Goal: Task Accomplishment & Management: Manage account settings

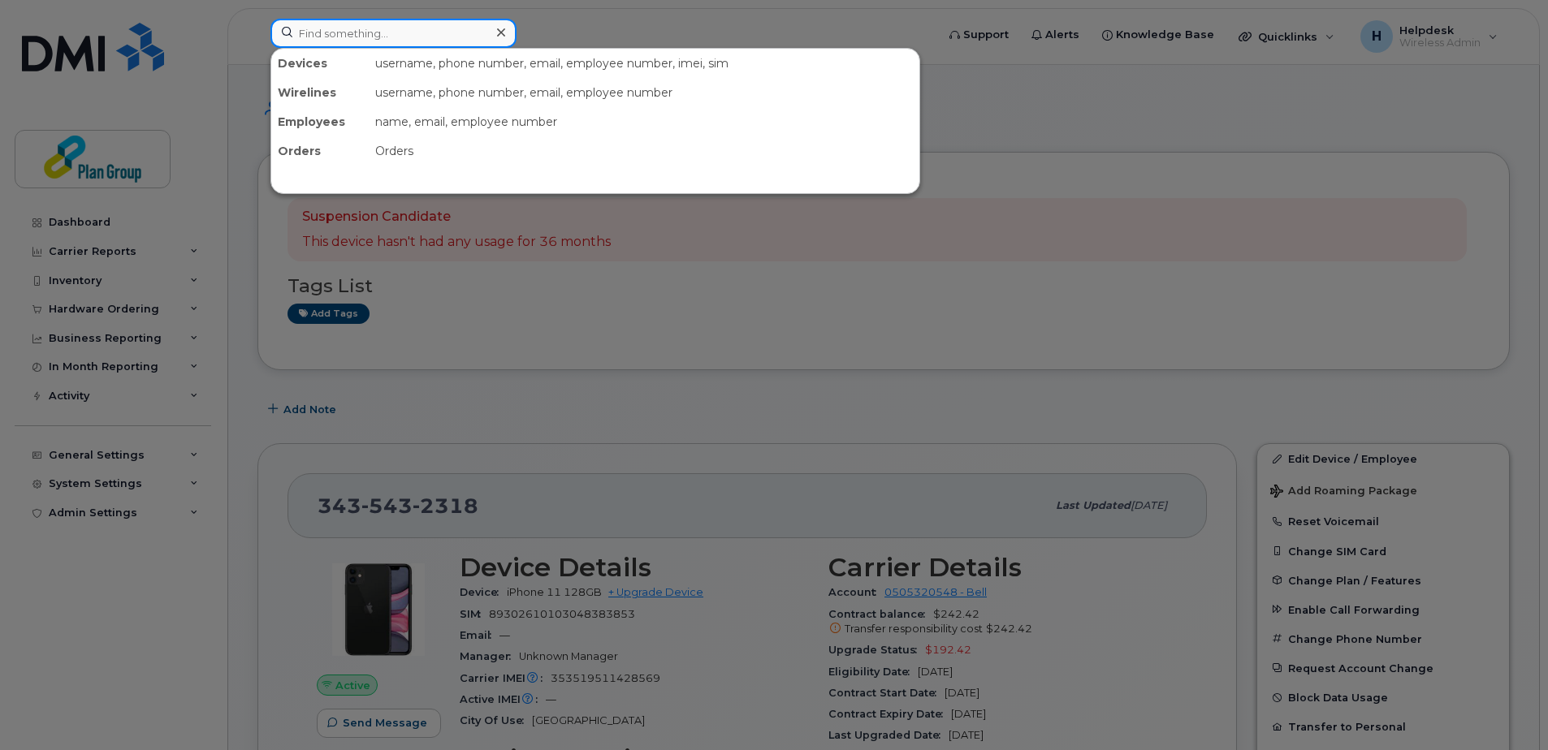
click at [408, 29] on input at bounding box center [393, 33] width 246 height 29
paste input "5194409428"
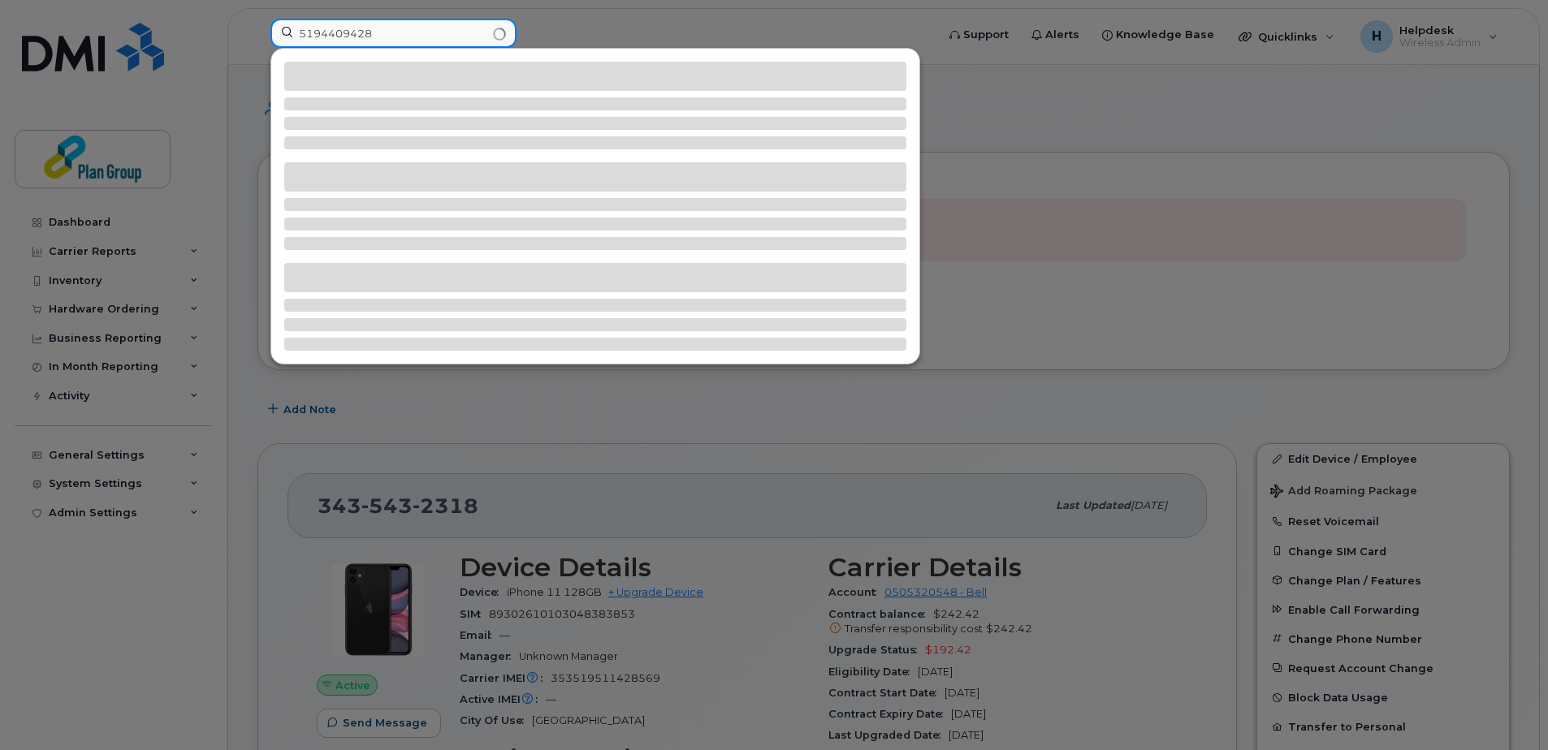
type input "5194409428"
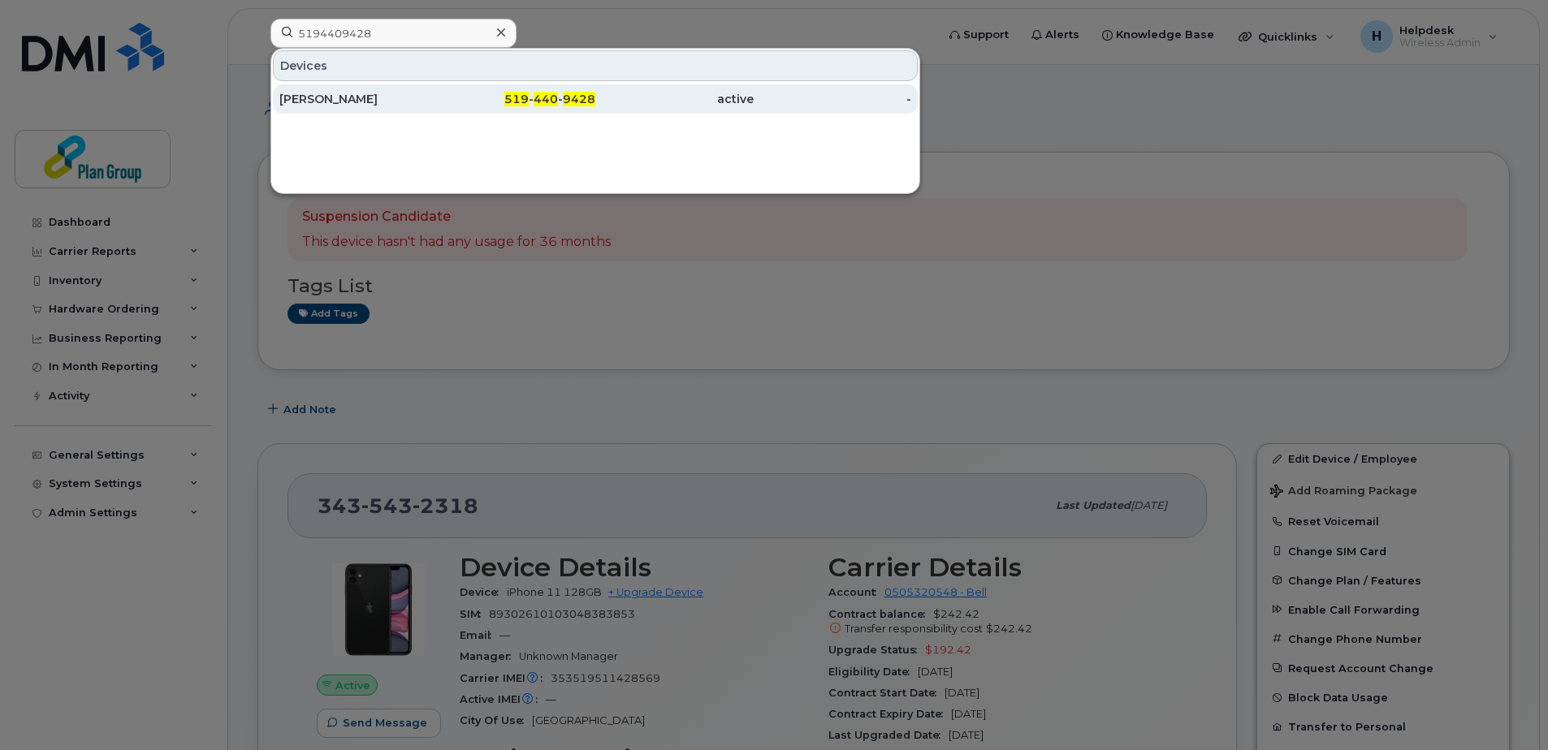
click at [422, 98] on div "[PERSON_NAME]" at bounding box center [358, 99] width 158 height 16
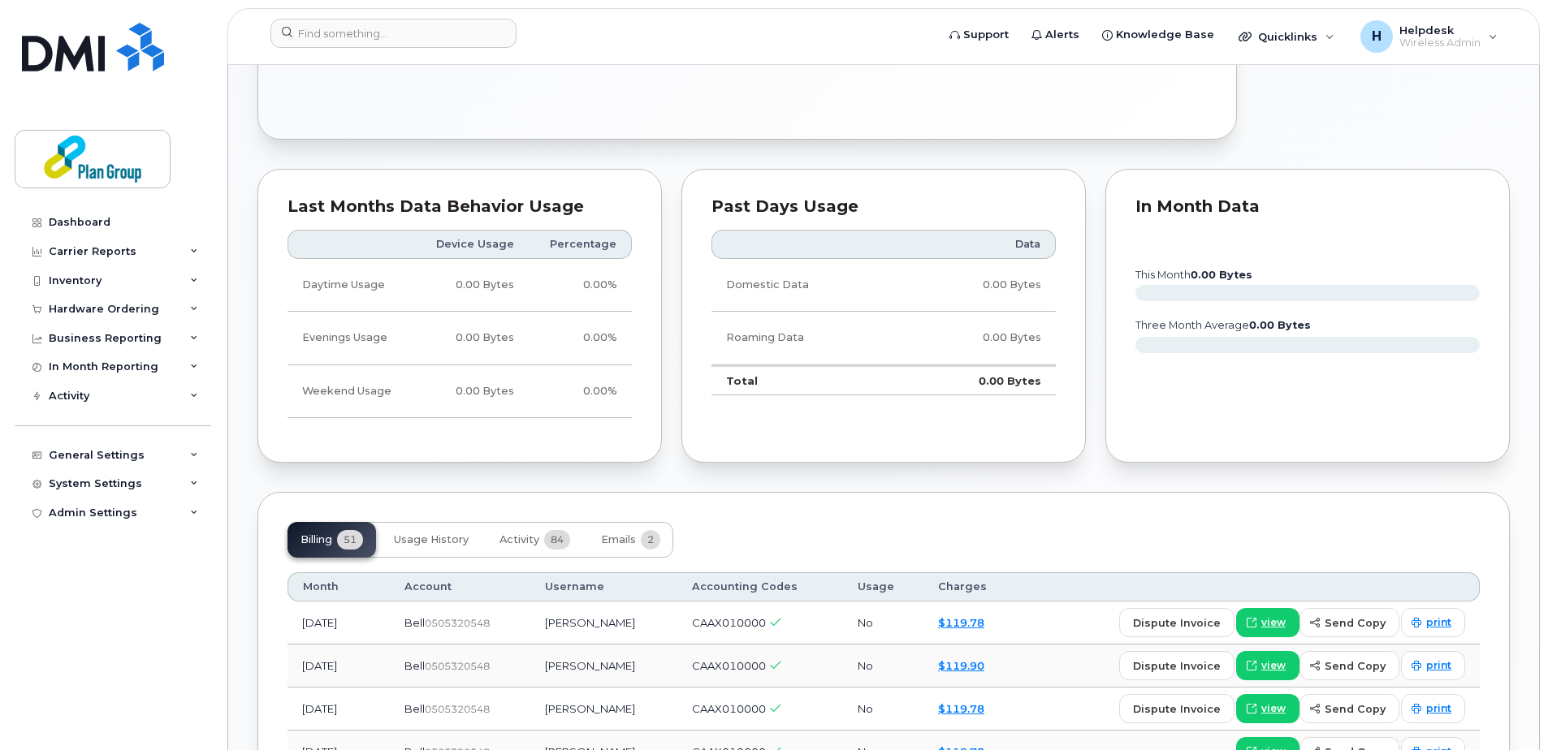
scroll to position [812, 0]
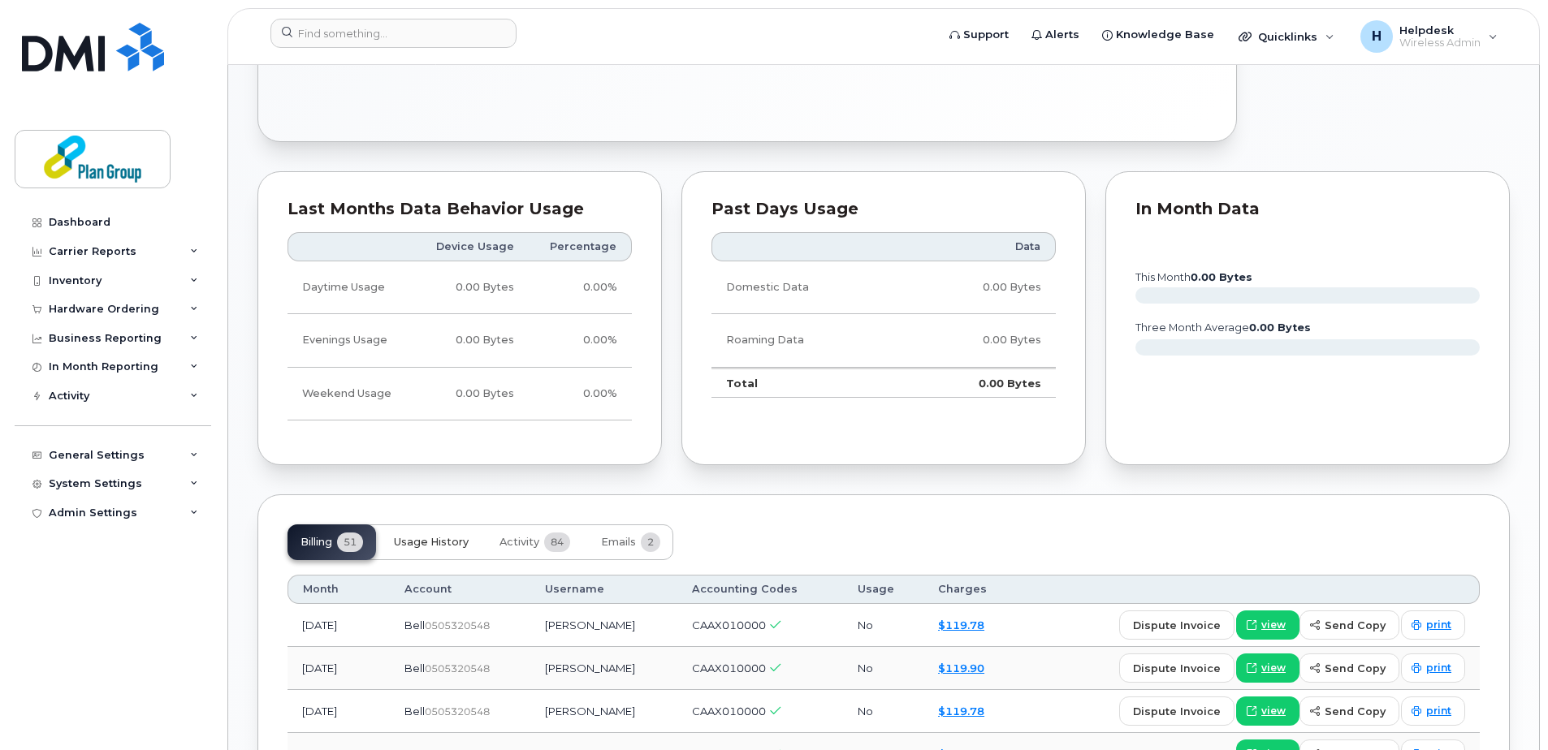
click at [424, 547] on span "Usage History" at bounding box center [431, 542] width 75 height 13
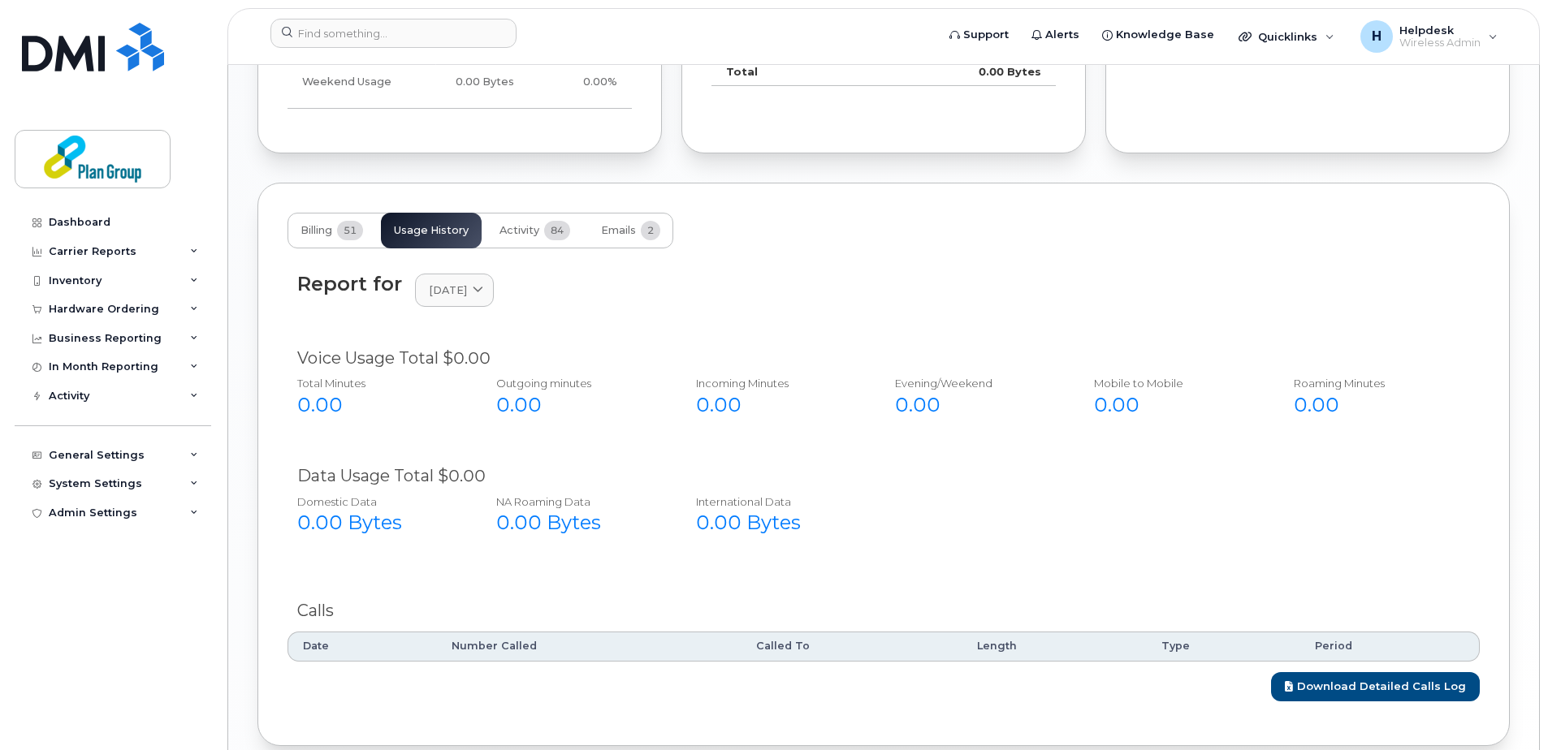
scroll to position [1201, 0]
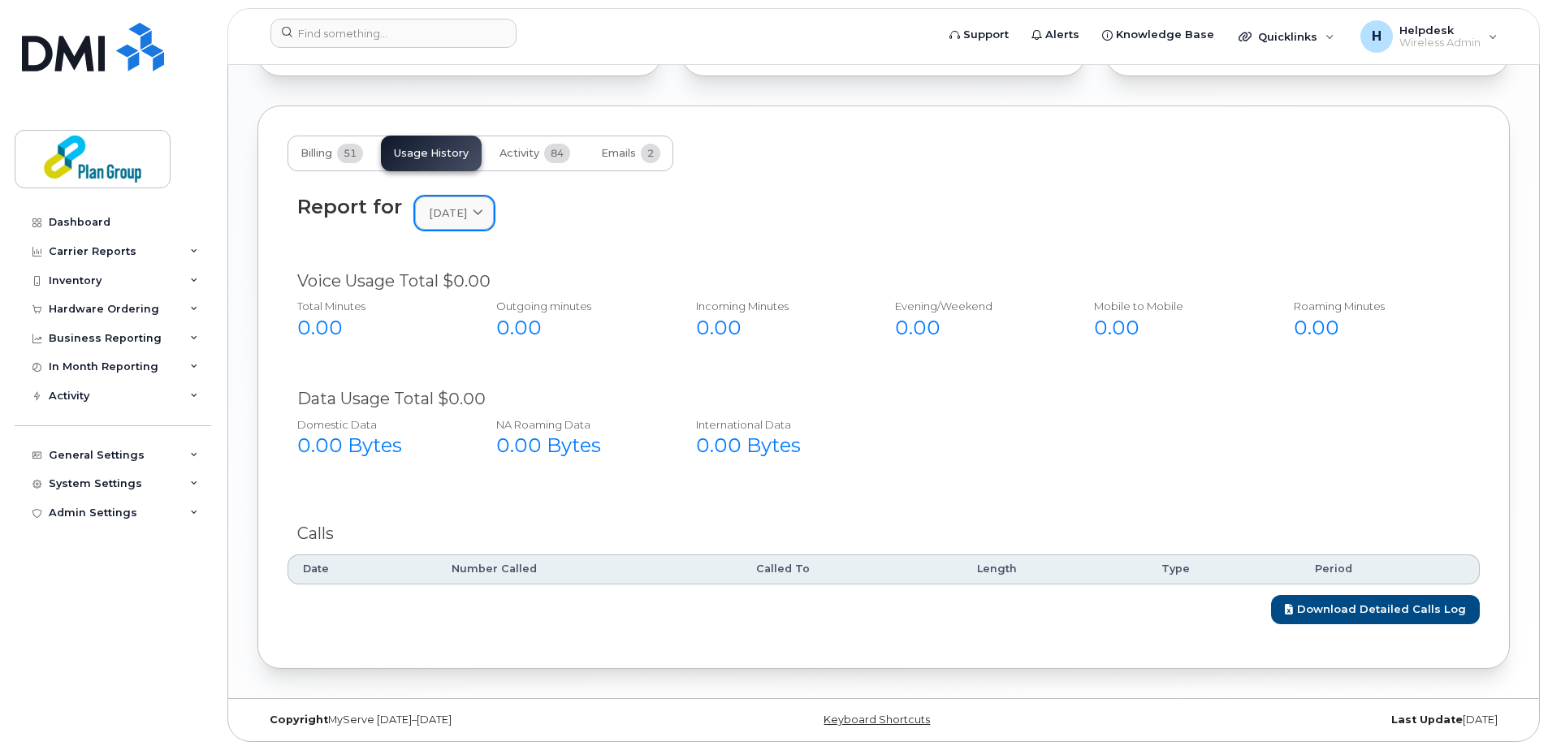
click at [467, 214] on span "September 2025" at bounding box center [448, 212] width 38 height 15
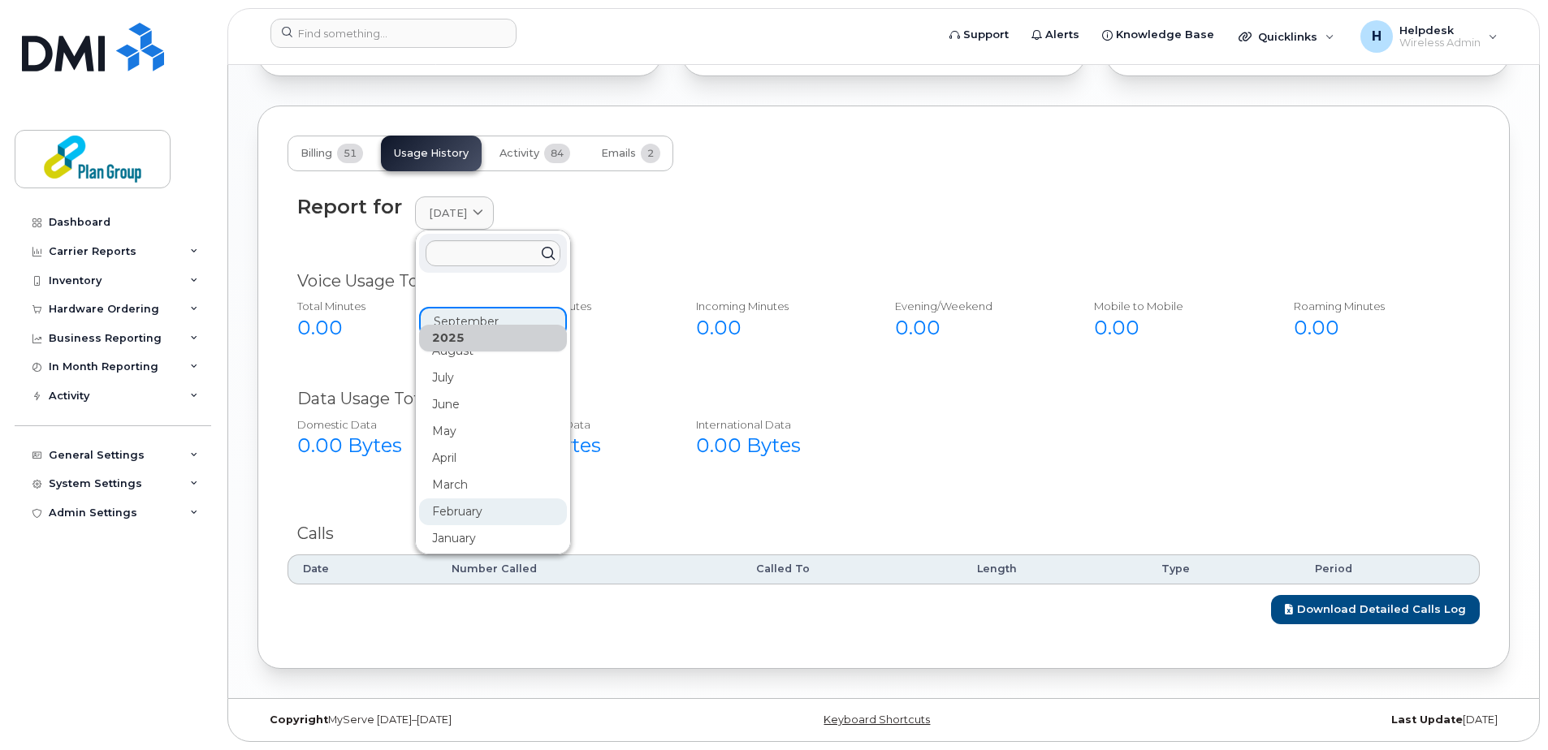
click at [474, 515] on div "February" at bounding box center [493, 512] width 148 height 27
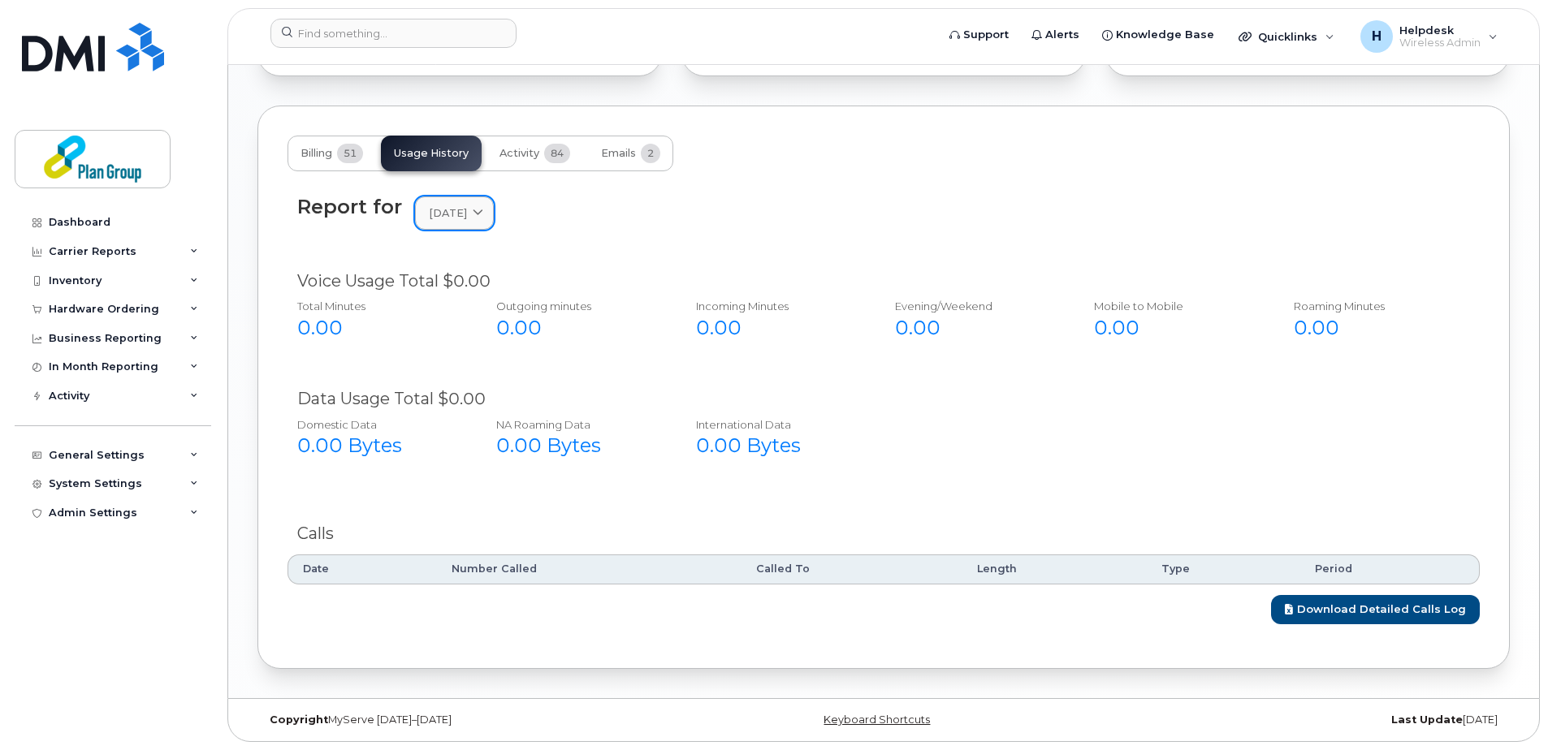
click at [467, 214] on span "February 2025" at bounding box center [448, 212] width 38 height 15
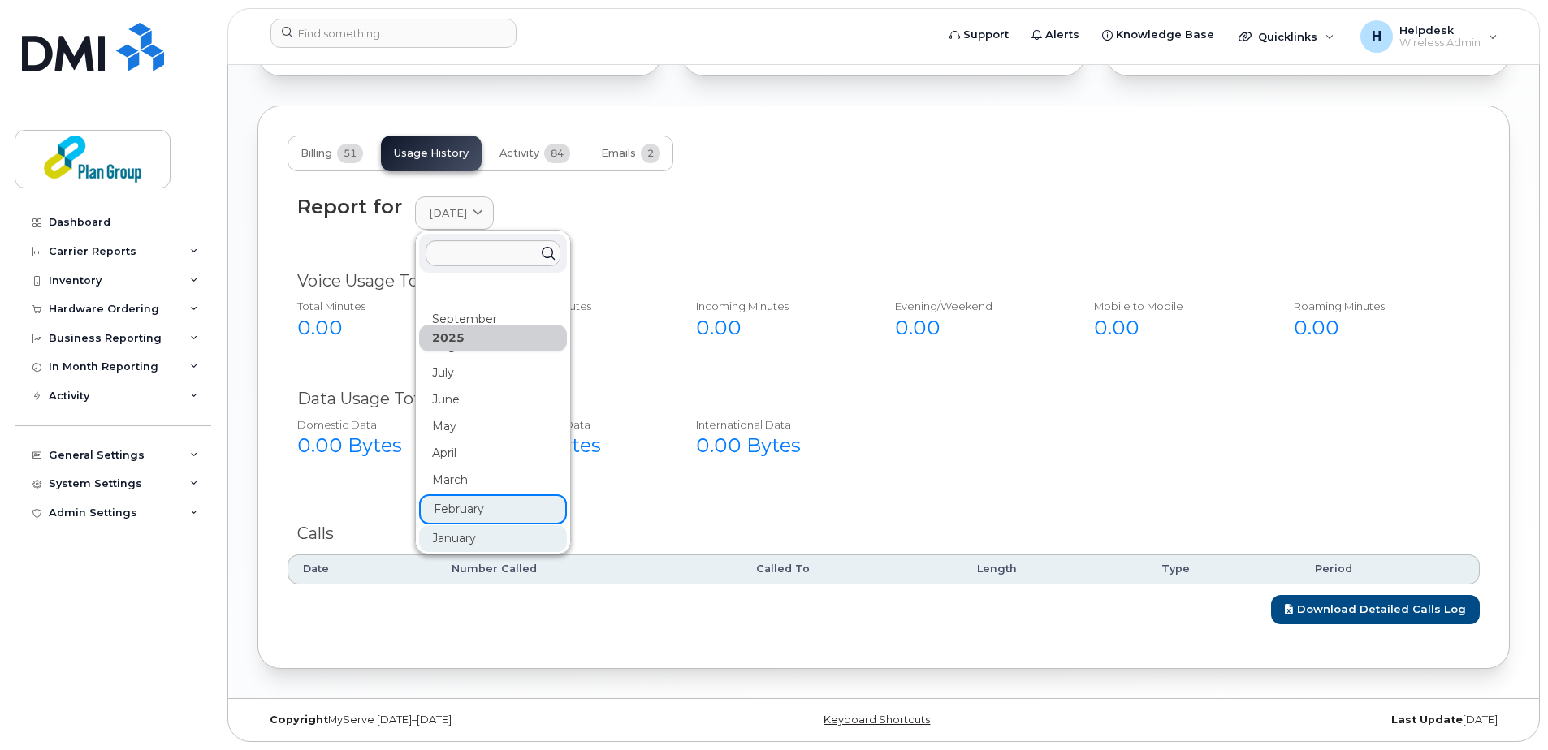
click at [477, 530] on div "January" at bounding box center [493, 538] width 148 height 27
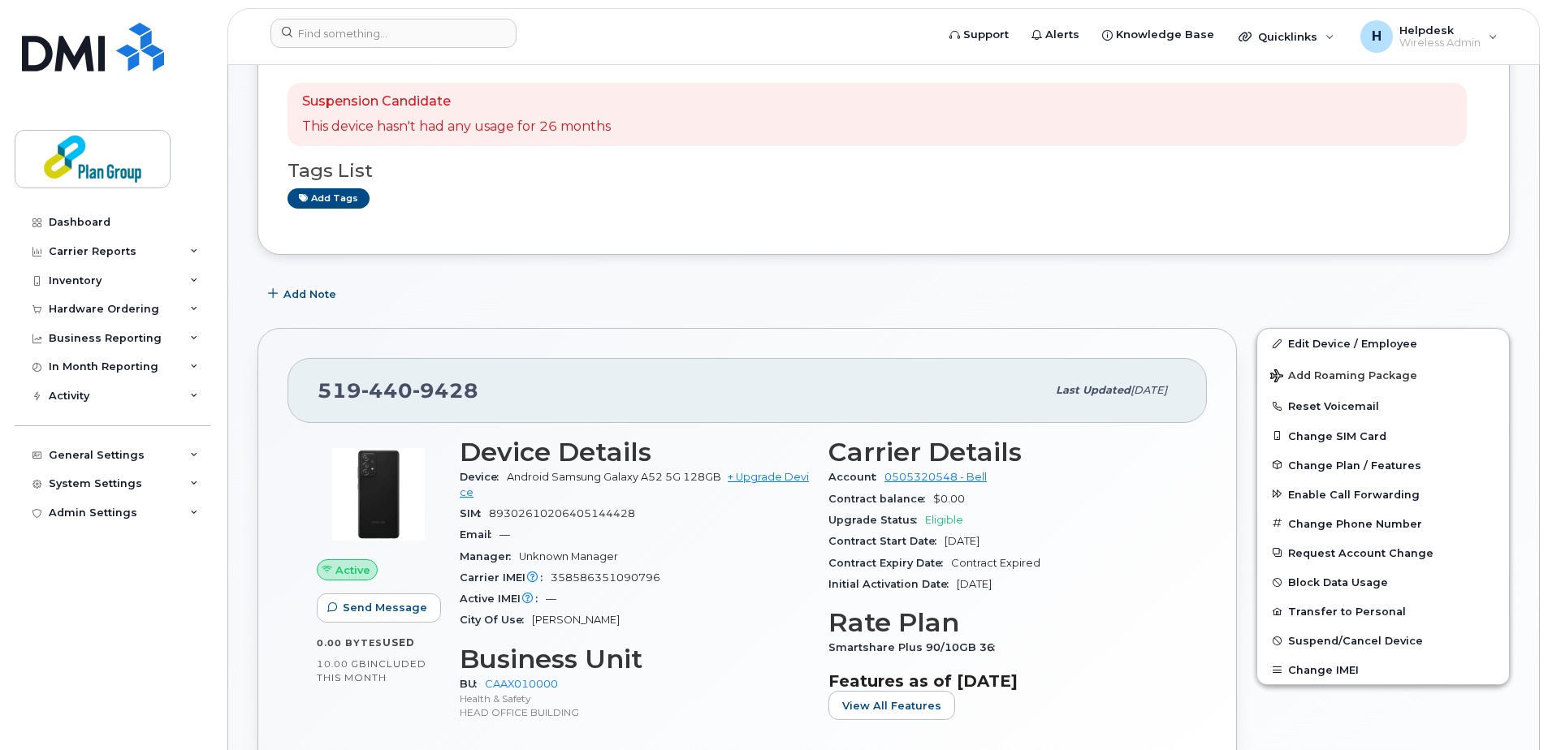
scroll to position [0, 0]
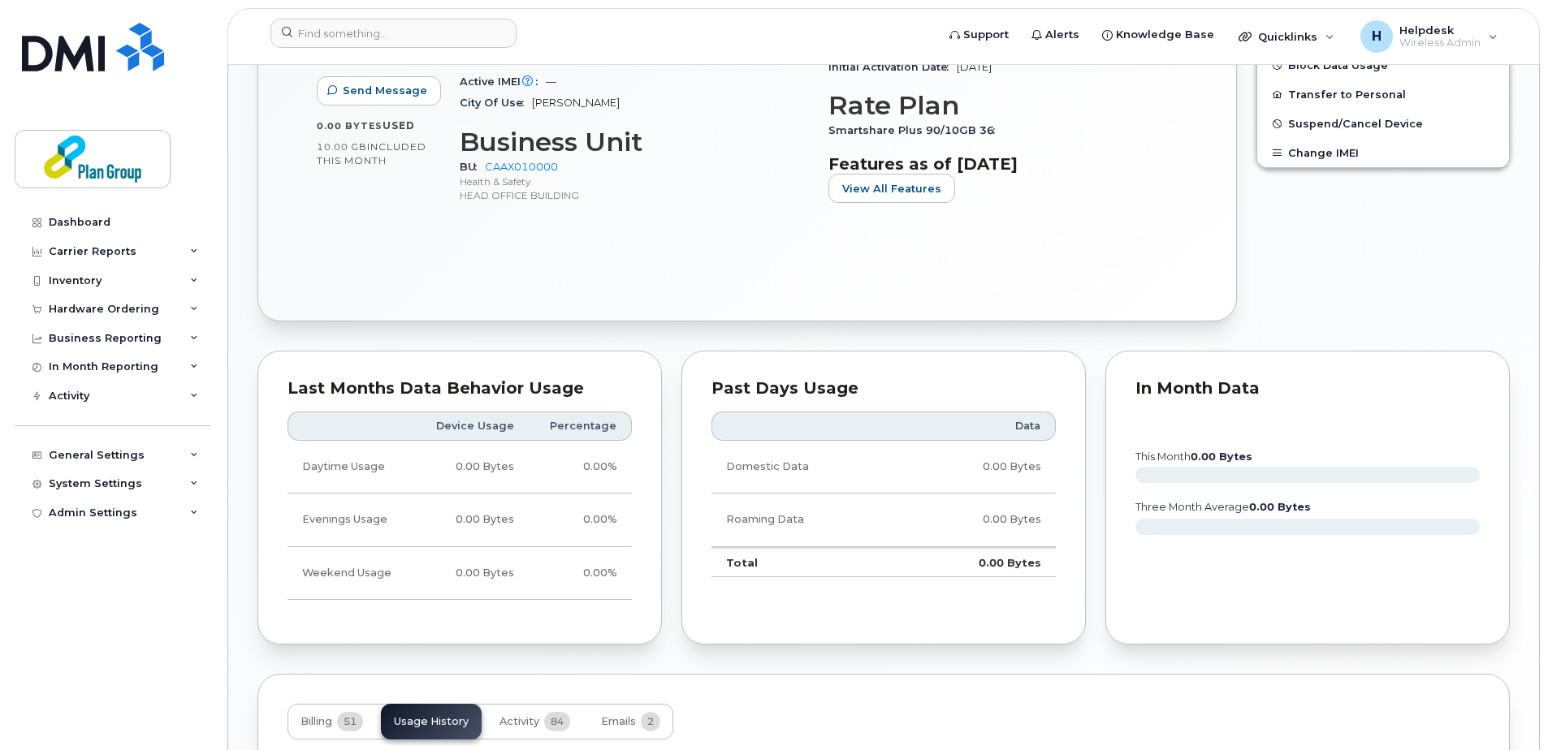
scroll to position [1201, 0]
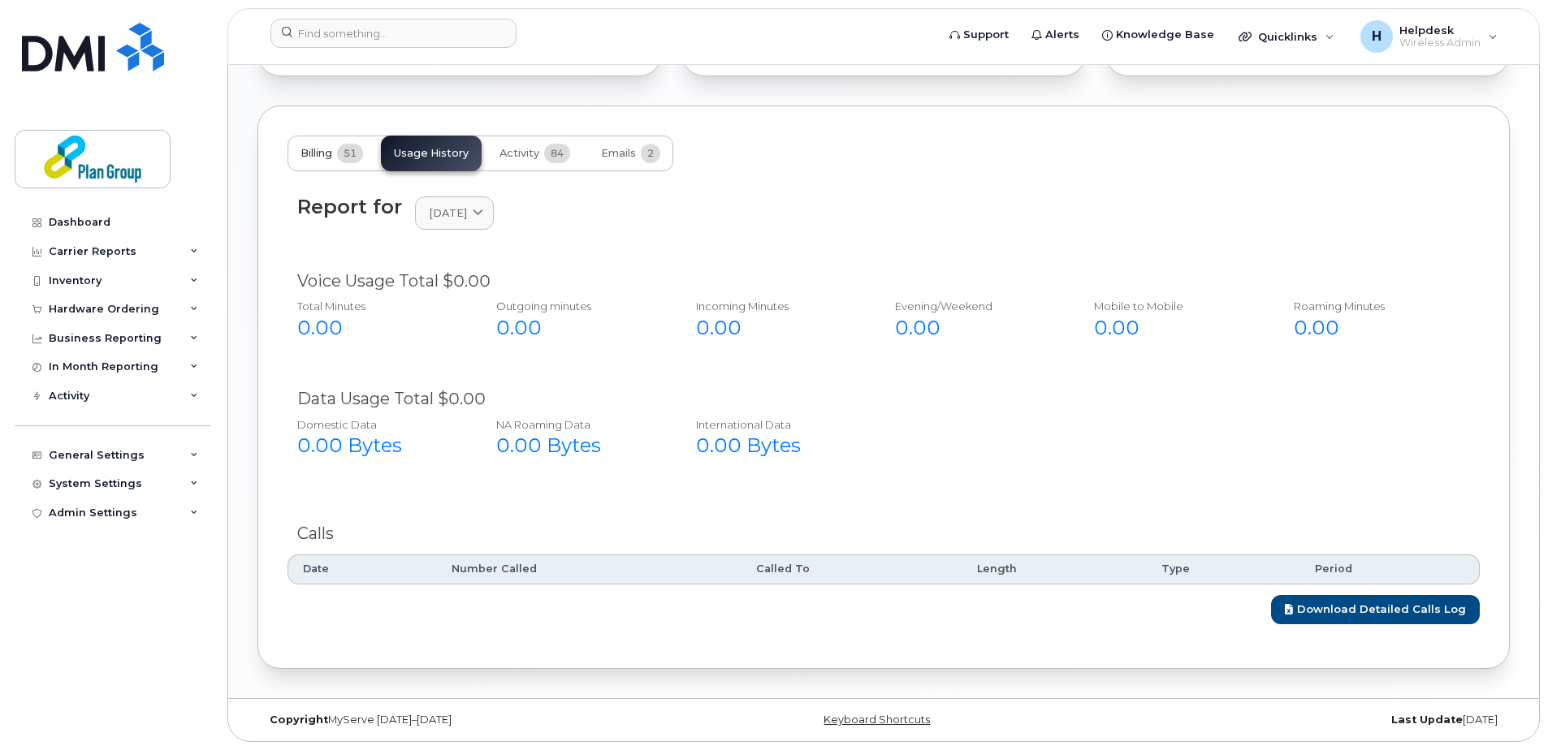
click at [350, 150] on span "51" at bounding box center [350, 153] width 26 height 19
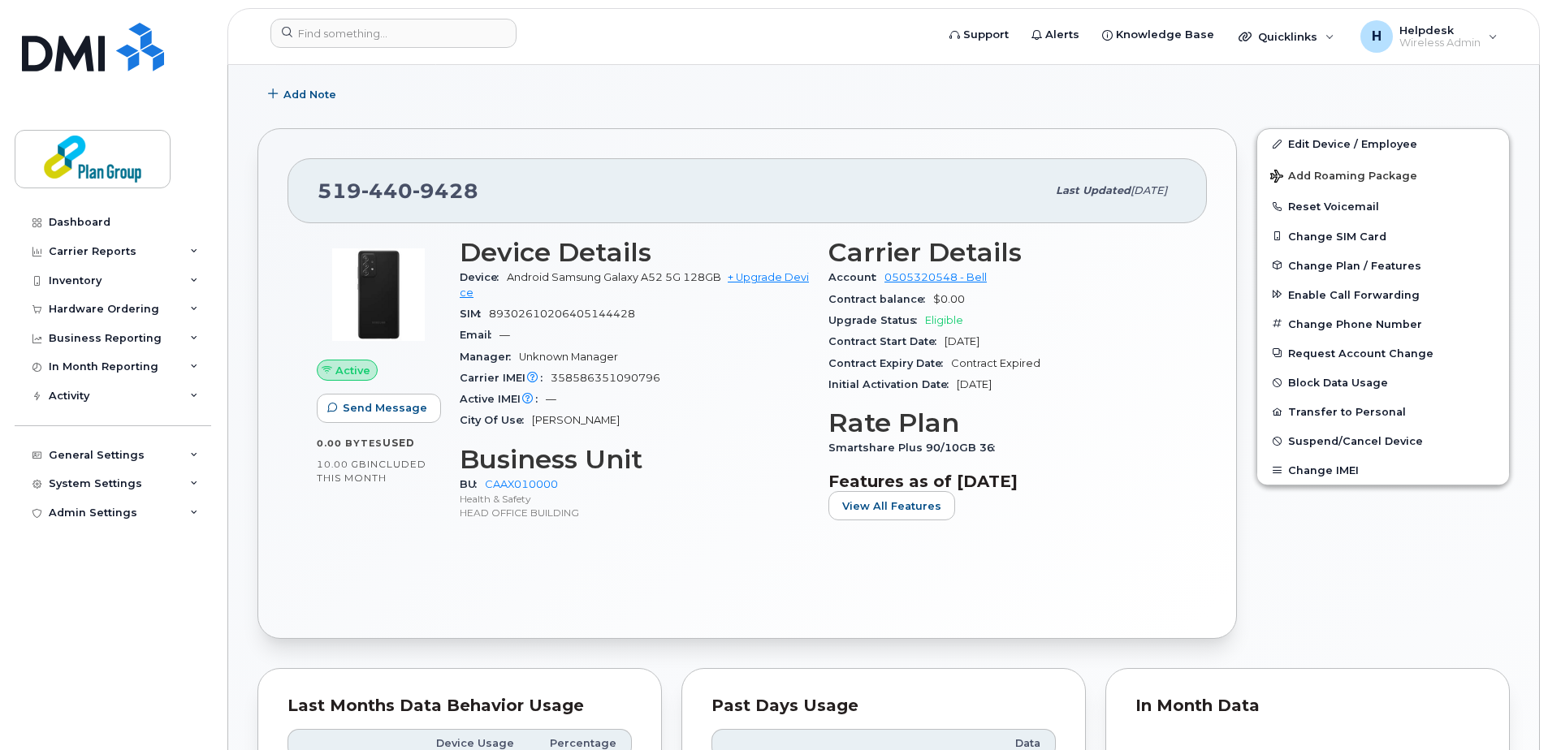
scroll to position [325, 0]
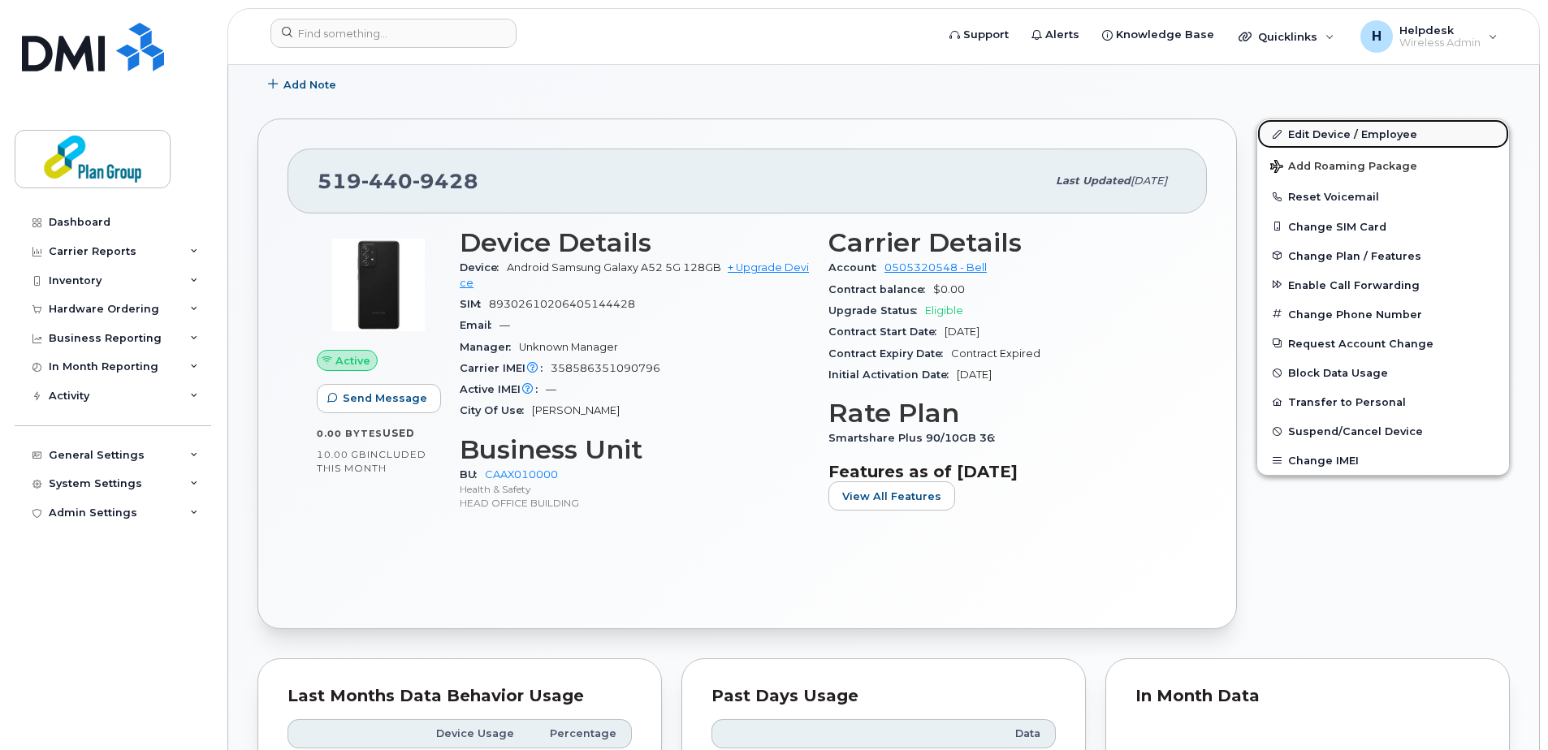
click at [1336, 138] on link "Edit Device / Employee" at bounding box center [1383, 133] width 252 height 29
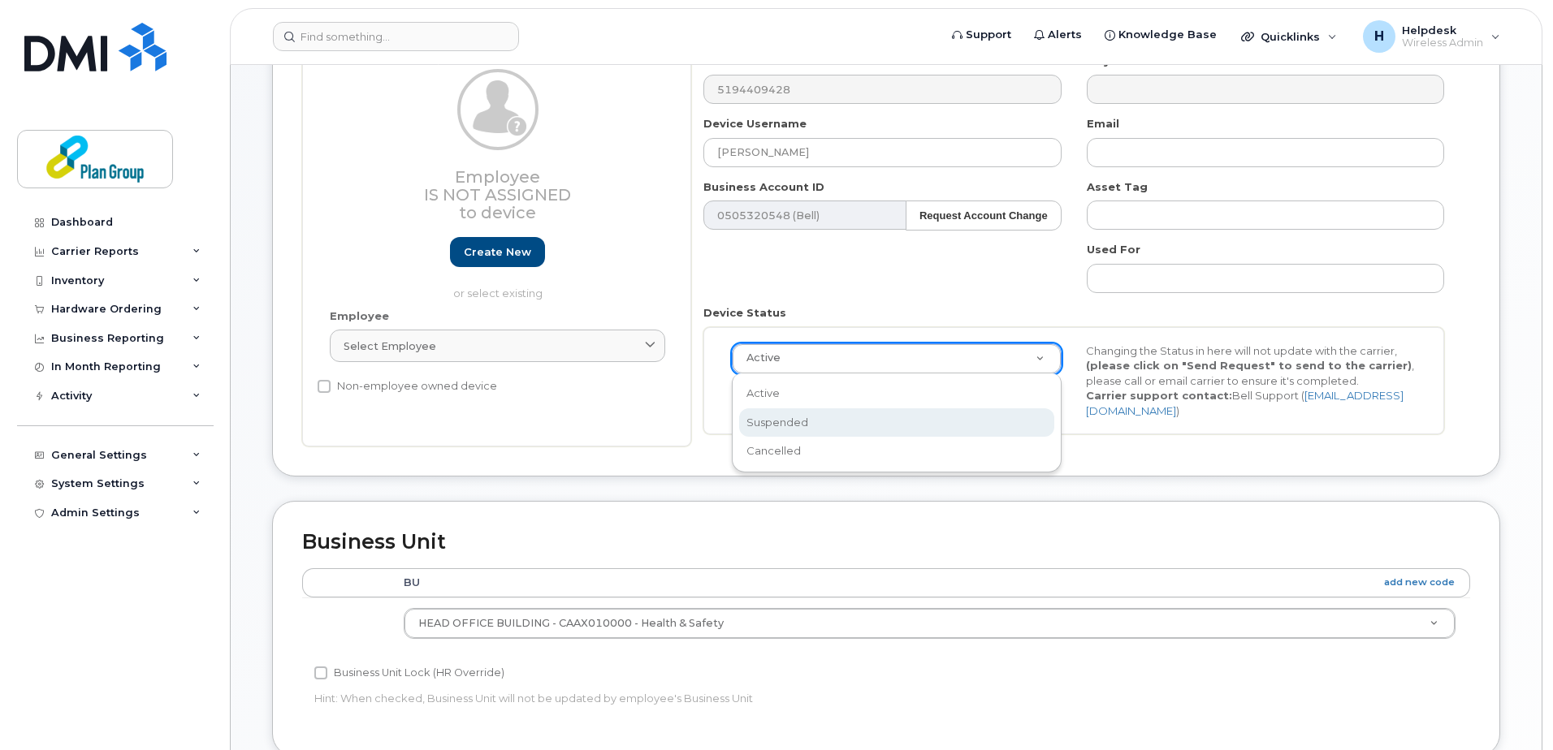
scroll to position [0, 5]
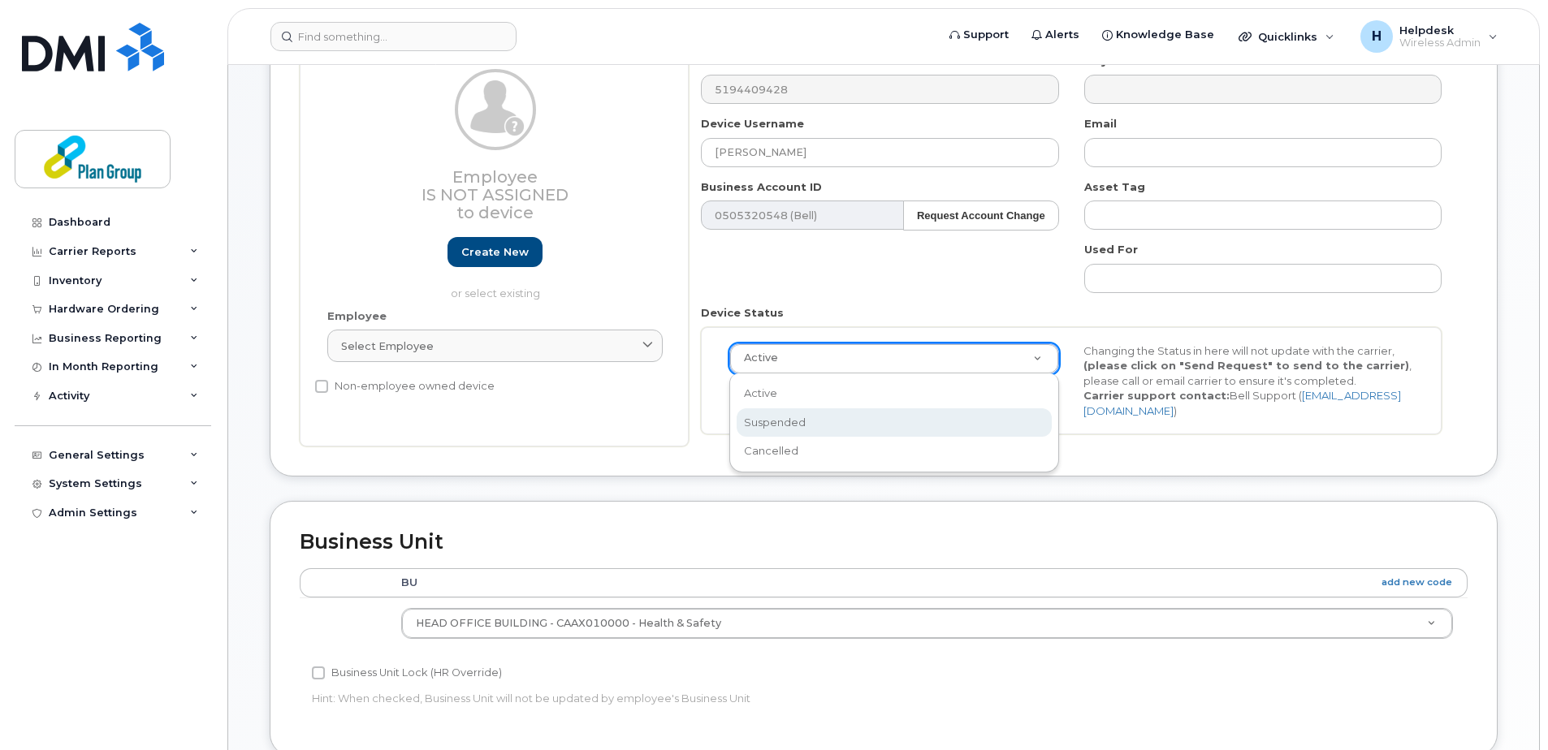
select select "suspended"
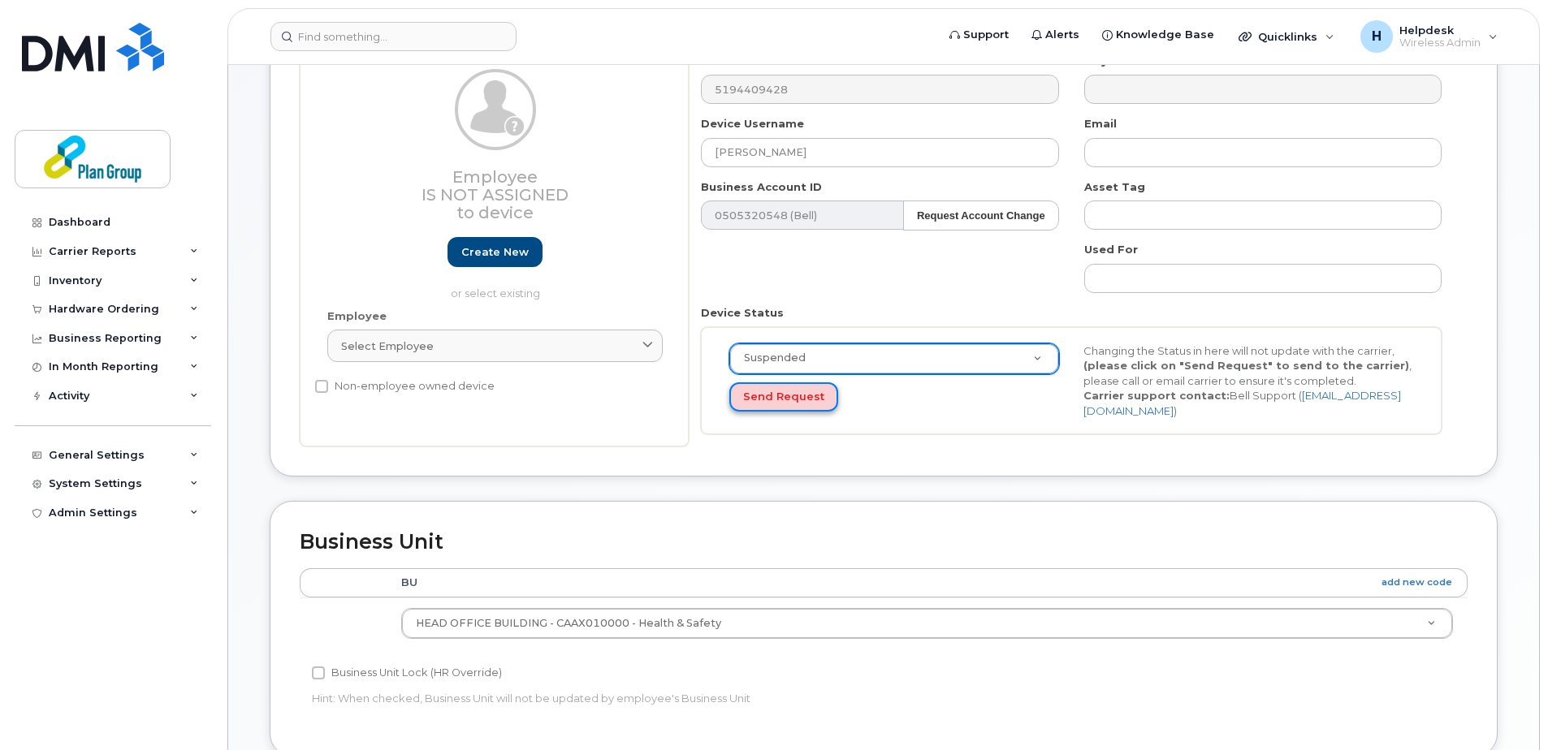
click at [777, 389] on button "Send Request" at bounding box center [783, 397] width 109 height 30
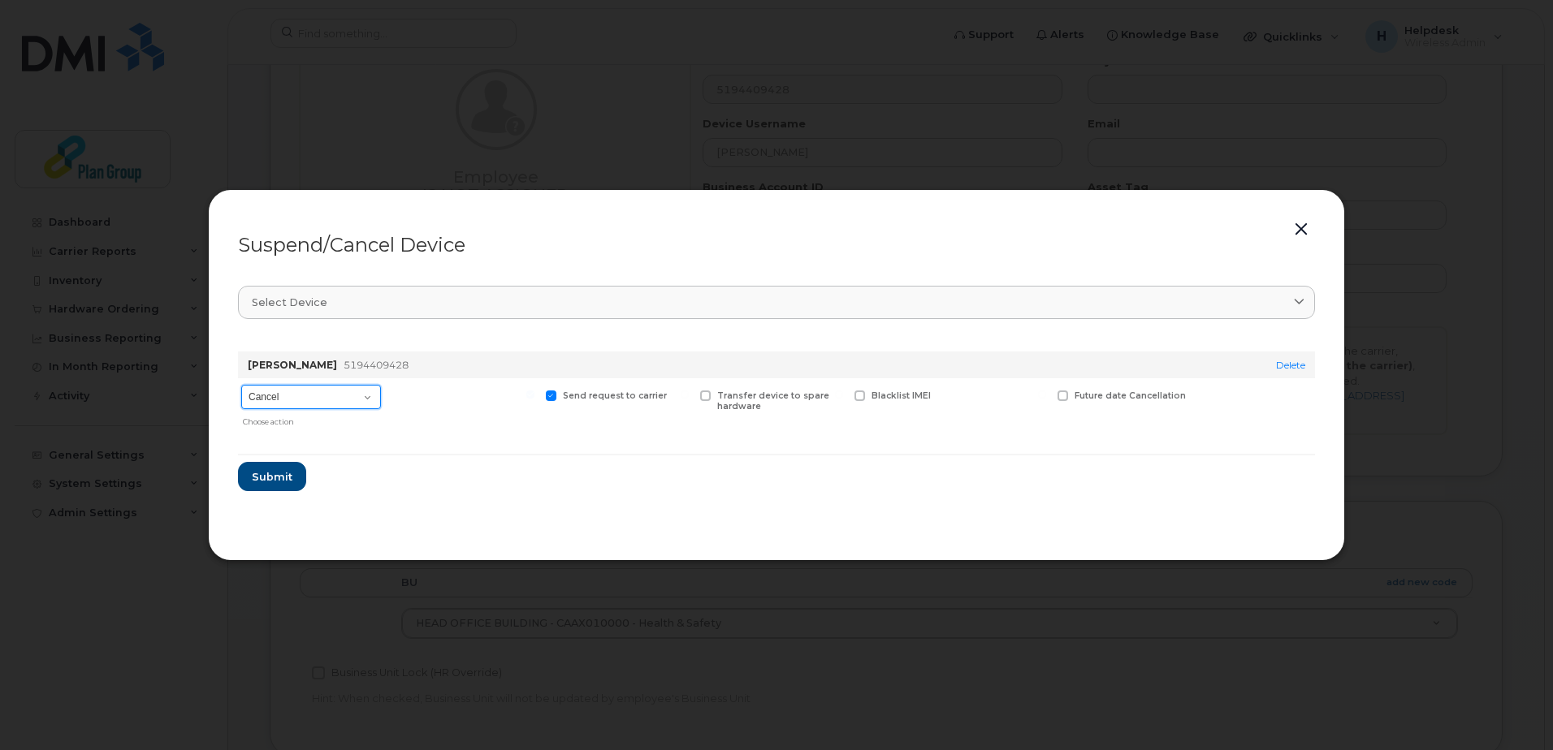
click at [343, 404] on select "Cancel Suspend - Extend Suspension Suspend - Reduced Rate Suspend - Full Rate S…" at bounding box center [311, 397] width 140 height 24
select select "[object Object]"
click at [241, 385] on select "Cancel Suspend - Extend Suspension Suspend - Reduced Rate Suspend - Full Rate S…" at bounding box center [311, 397] width 140 height 24
click at [335, 395] on select "Cancel Suspend - Extend Suspension Suspend - Reduced Rate Suspend - Full Rate S…" at bounding box center [311, 397] width 140 height 24
drag, startPoint x: 447, startPoint y: 460, endPoint x: 439, endPoint y: 452, distance: 11.5
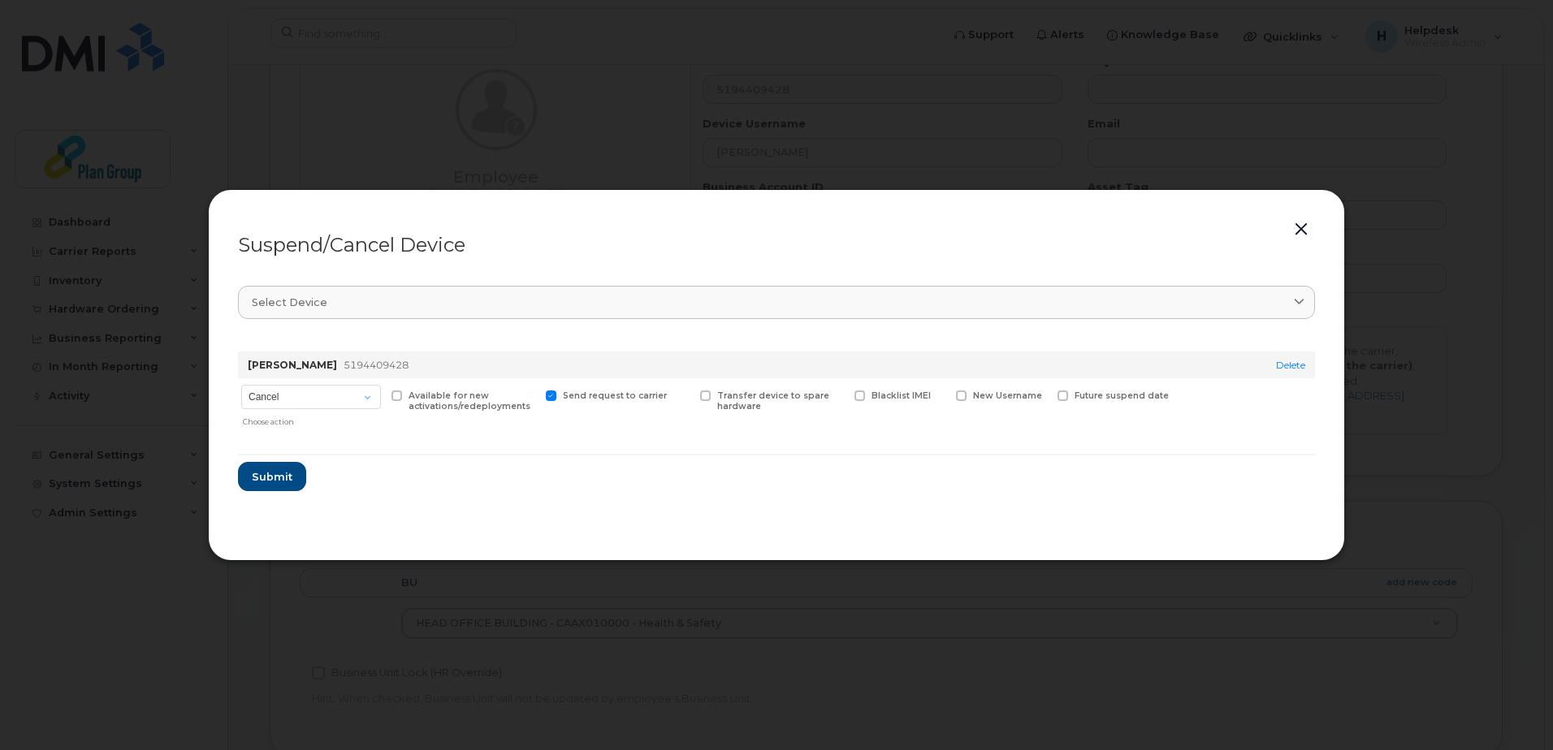
click at [447, 460] on form "Michael Miller 5194409428 Delete Cancel Suspend - Extend Suspension Suspend - R…" at bounding box center [776, 415] width 1077 height 153
click at [262, 485] on button "Submit" at bounding box center [271, 476] width 67 height 29
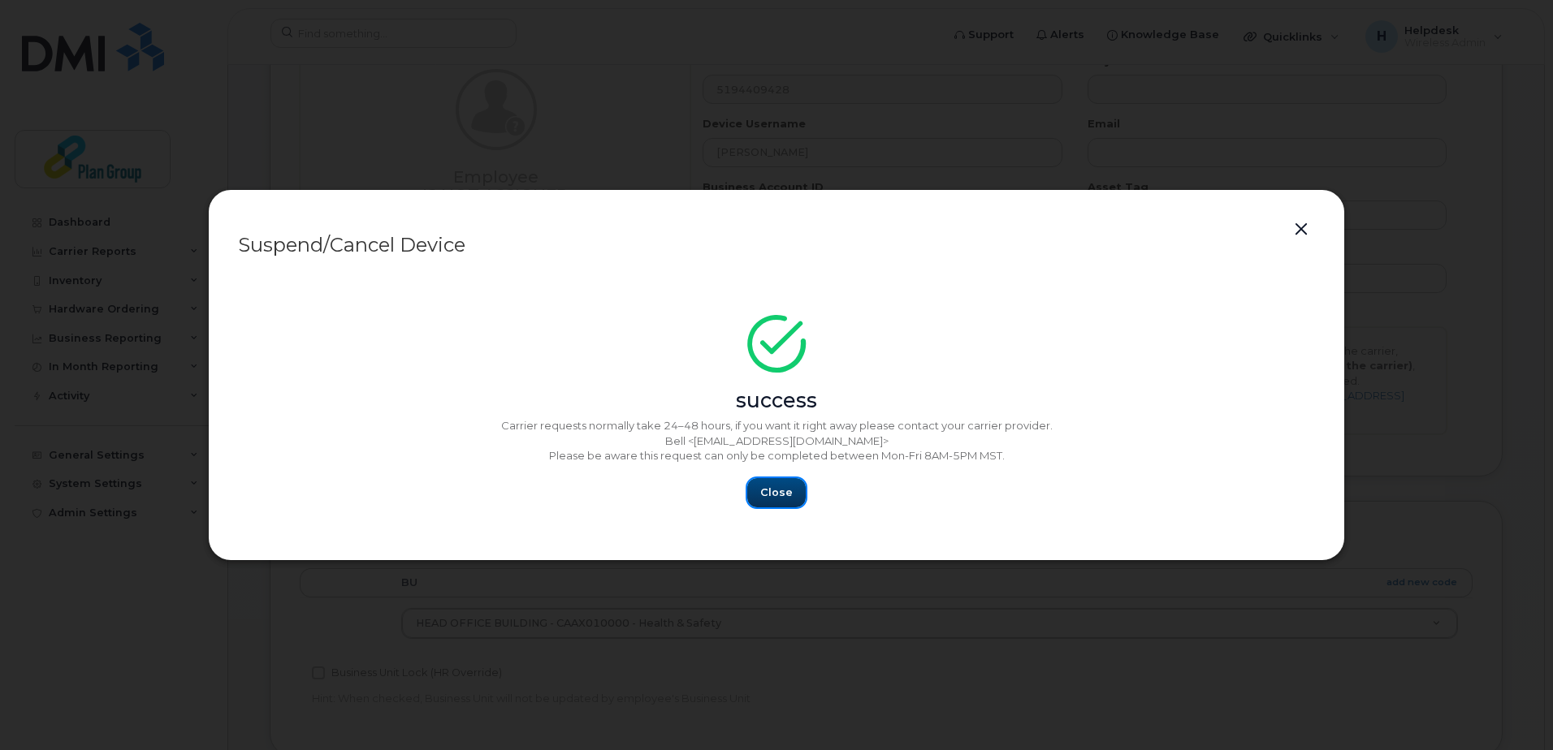
click at [777, 498] on span "Close" at bounding box center [776, 492] width 32 height 15
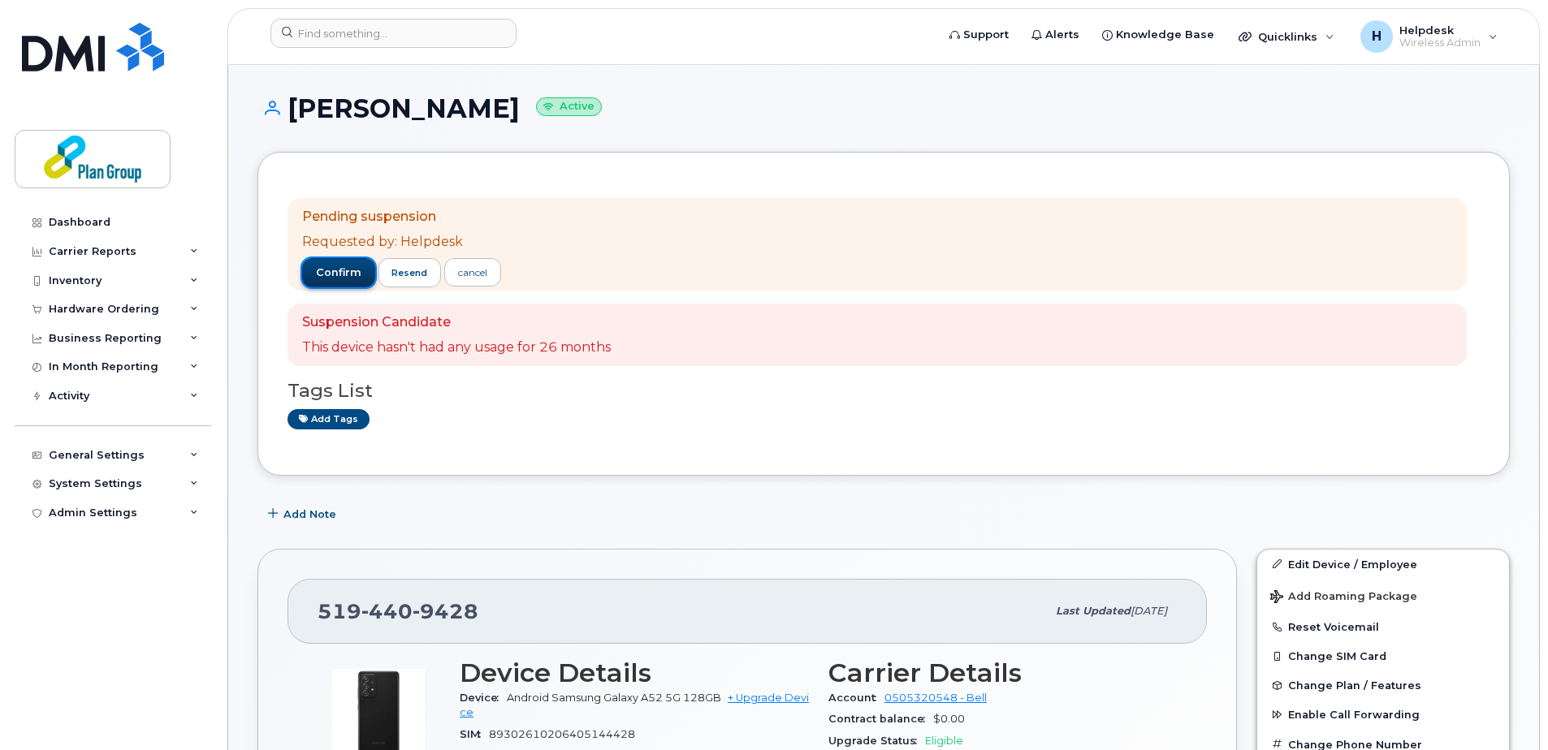
click at [336, 271] on span "confirm" at bounding box center [338, 273] width 45 height 15
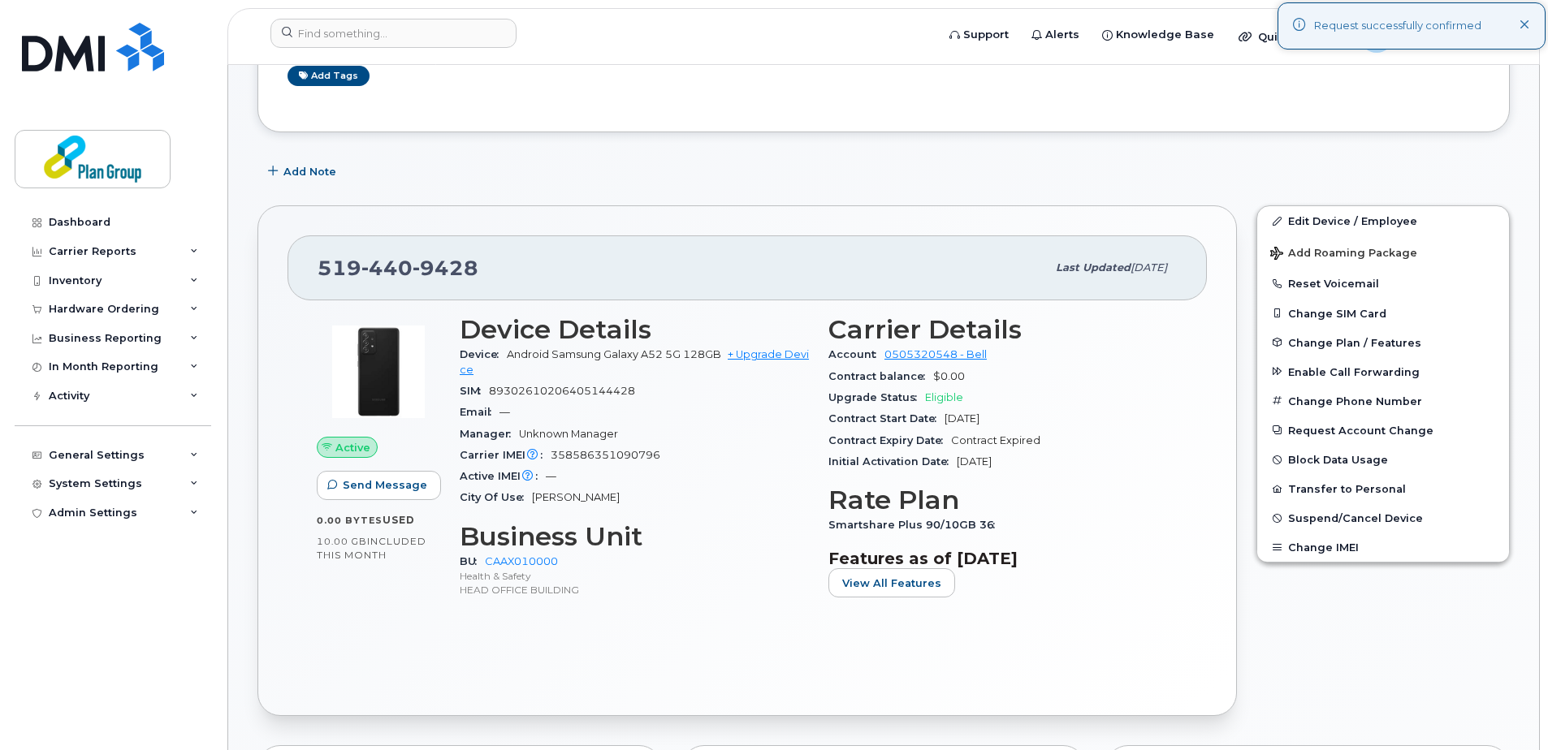
scroll to position [244, 0]
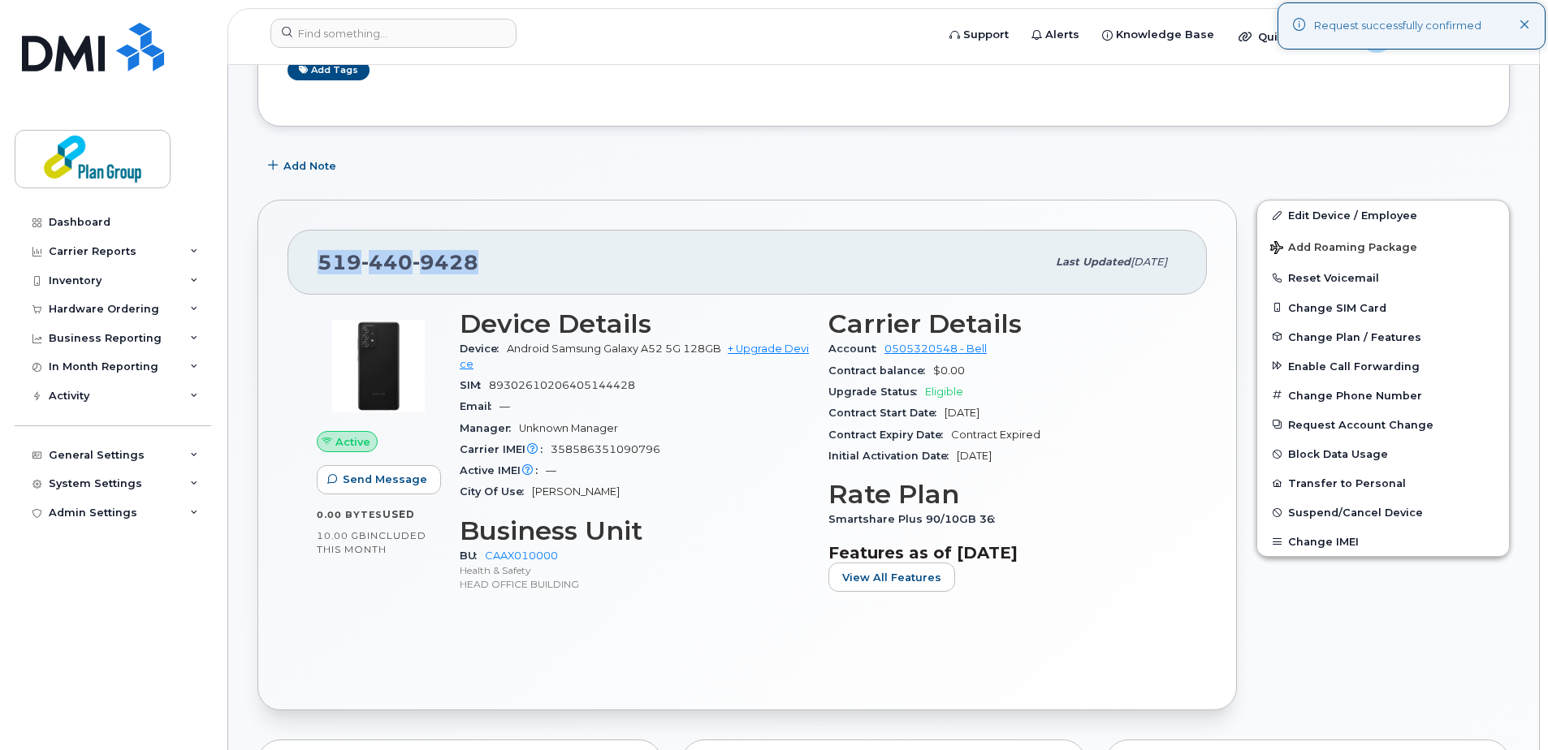
drag, startPoint x: 491, startPoint y: 265, endPoint x: 316, endPoint y: 264, distance: 175.4
click at [316, 264] on div "519 440 9428 Last updated Dec 20, 2024" at bounding box center [746, 262] width 919 height 65
copy span "519 440 9428"
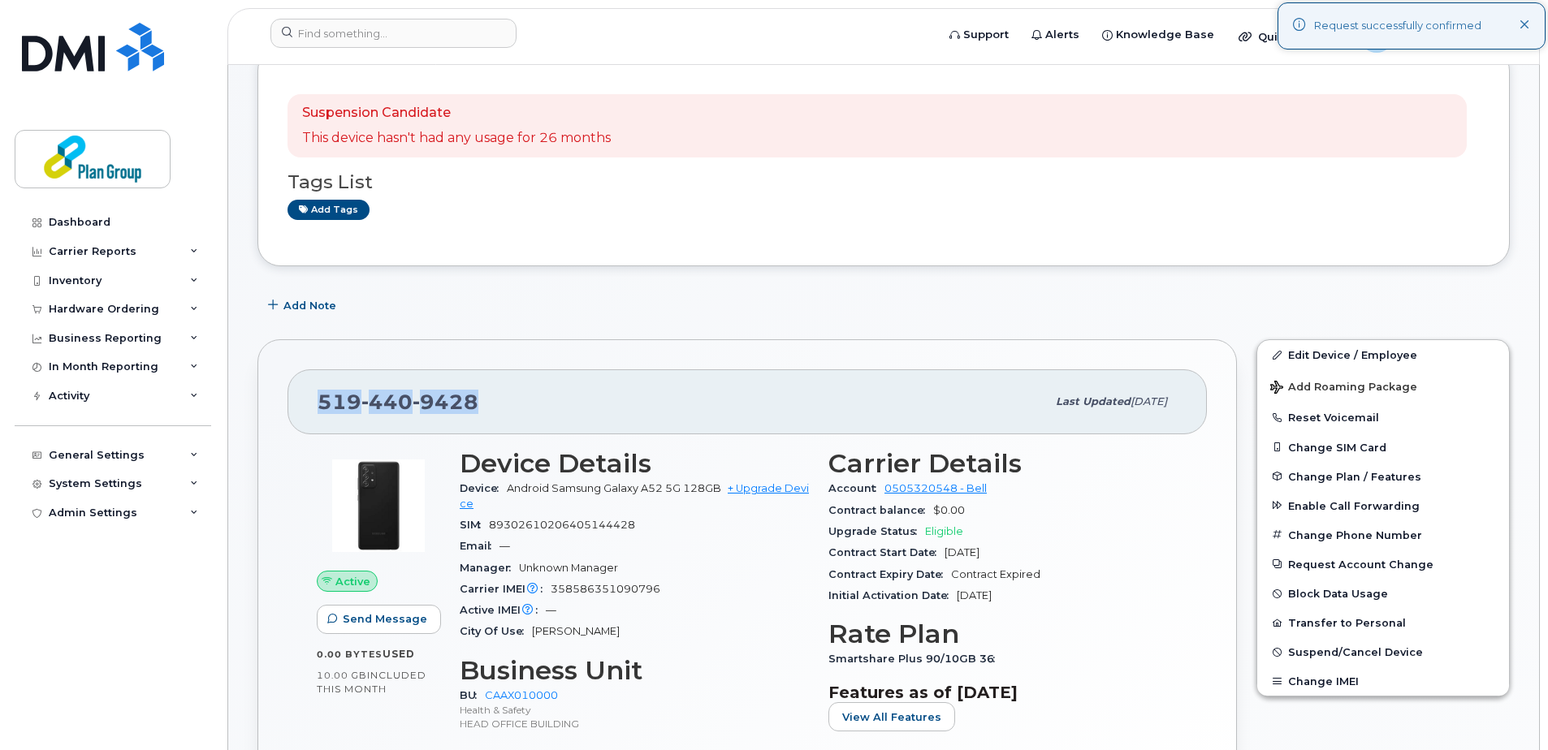
scroll to position [0, 0]
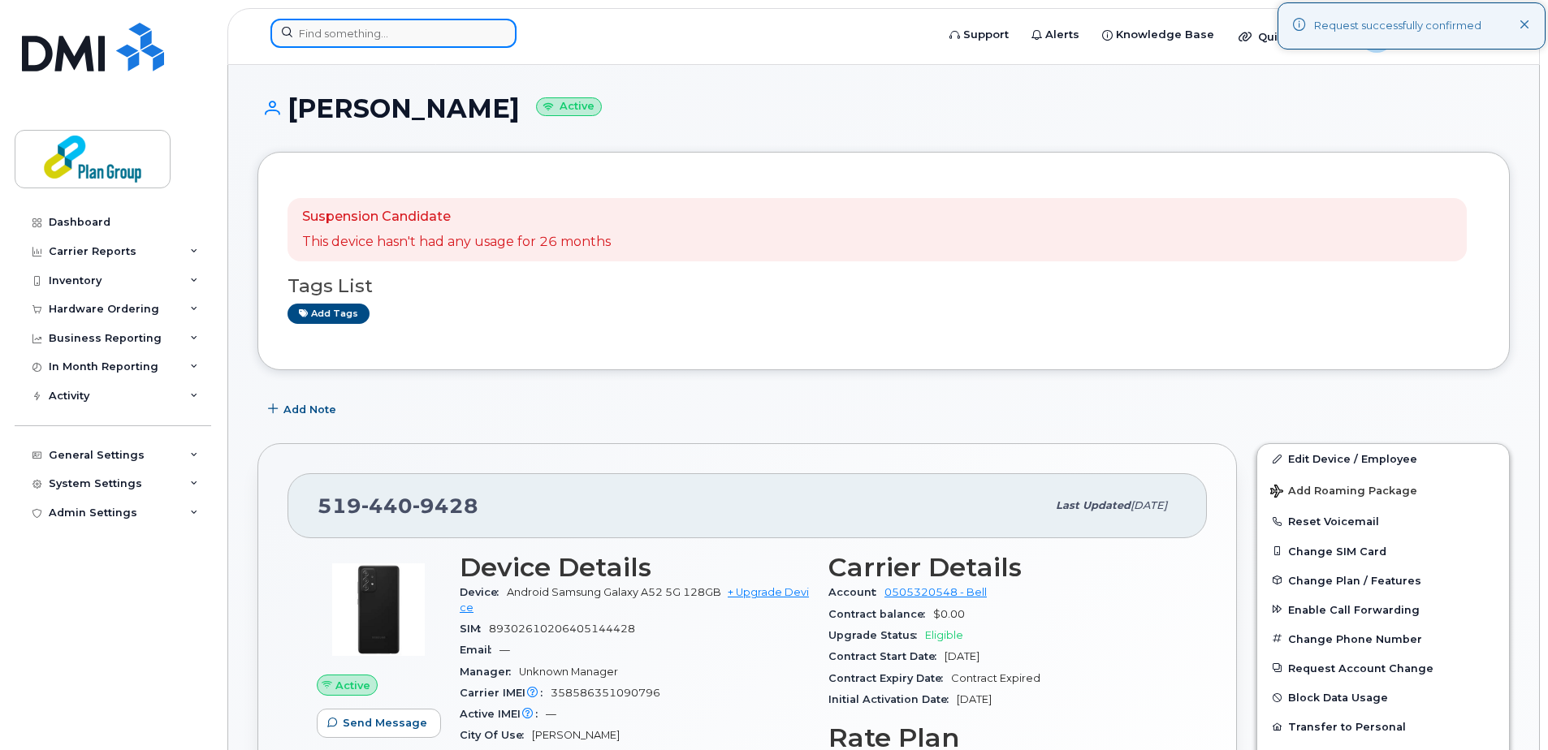
click at [394, 30] on input at bounding box center [393, 33] width 246 height 29
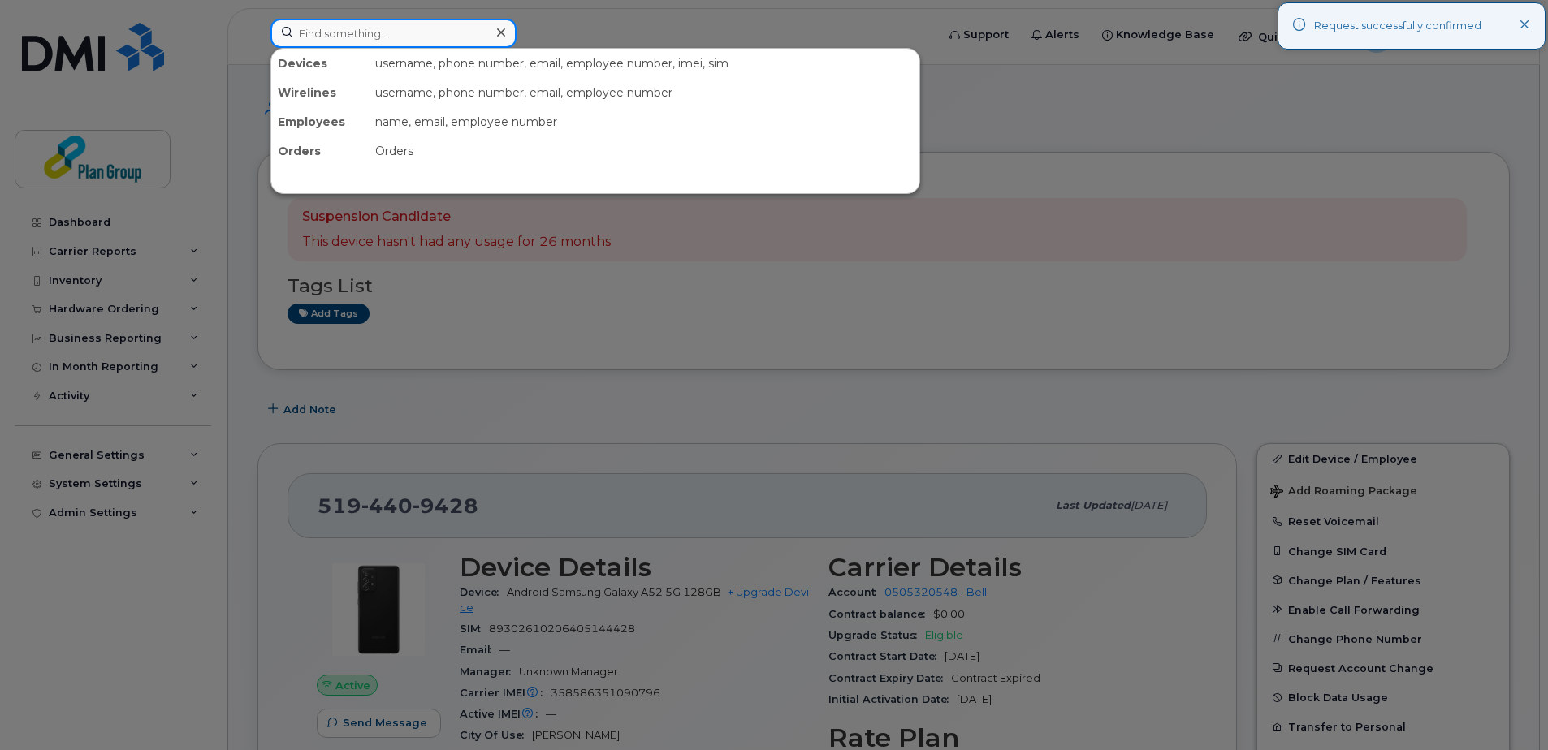
paste input "5194409428"
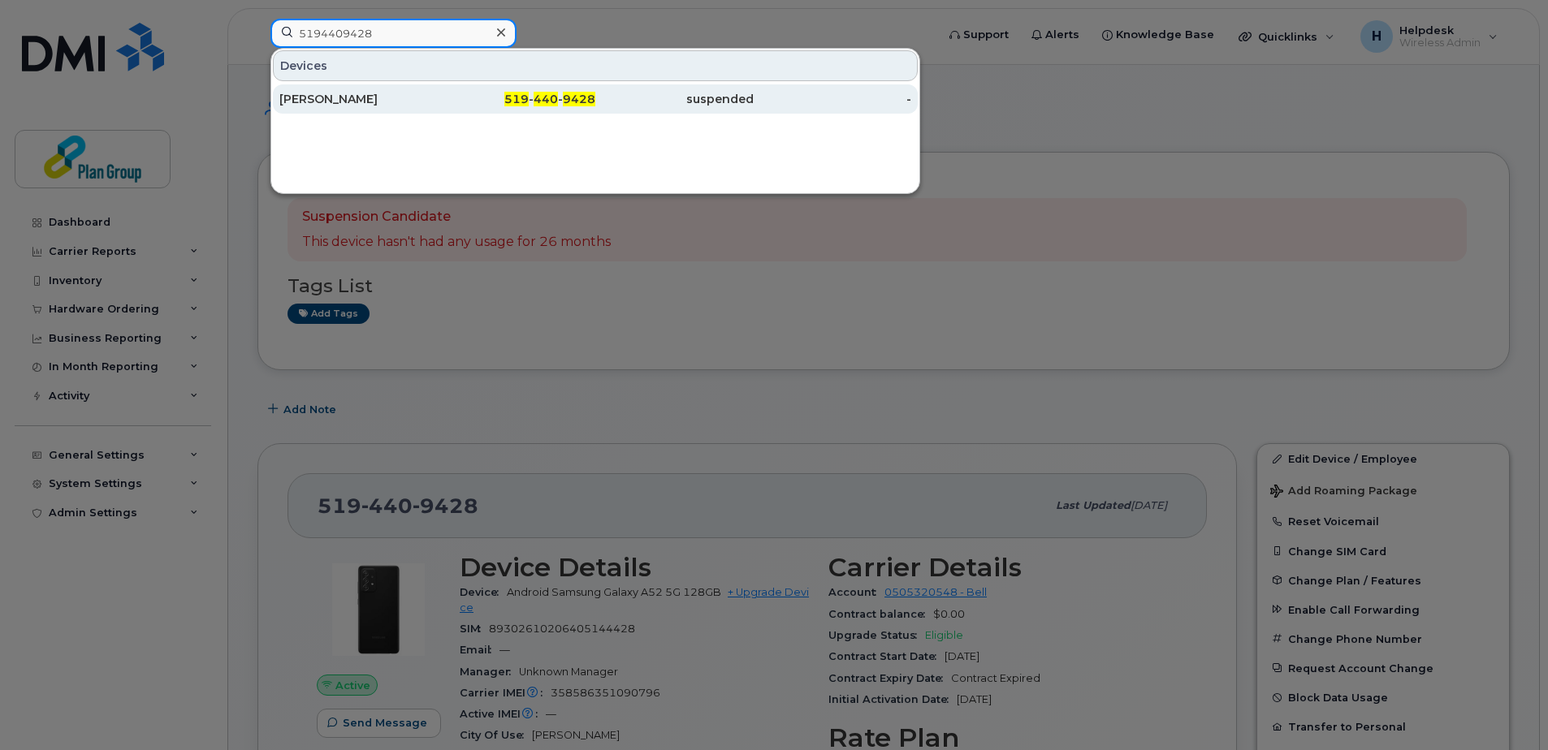
type input "5194409428"
click at [594, 109] on div "519 - 440 - 9428" at bounding box center [517, 98] width 158 height 29
